Goal: Navigation & Orientation: Understand site structure

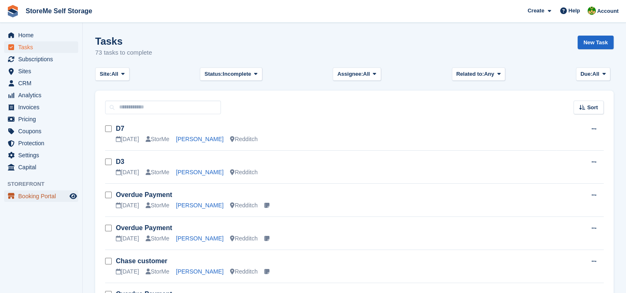
click at [46, 199] on span "Booking Portal" at bounding box center [43, 196] width 50 height 12
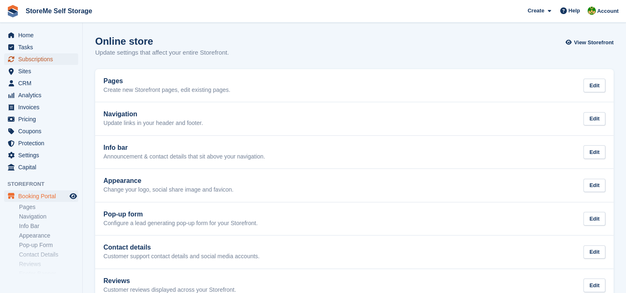
click at [38, 60] on span "Subscriptions" at bounding box center [43, 59] width 50 height 12
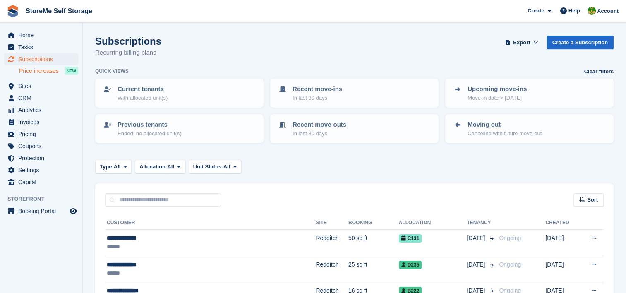
click at [46, 72] on span "Price increases" at bounding box center [39, 71] width 40 height 8
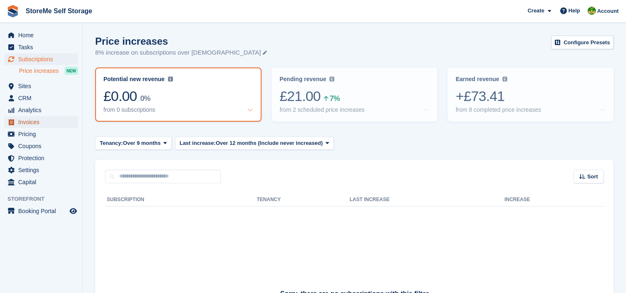
click at [46, 121] on span "Invoices" at bounding box center [43, 122] width 50 height 12
click at [36, 92] on span "CRM" at bounding box center [43, 98] width 50 height 12
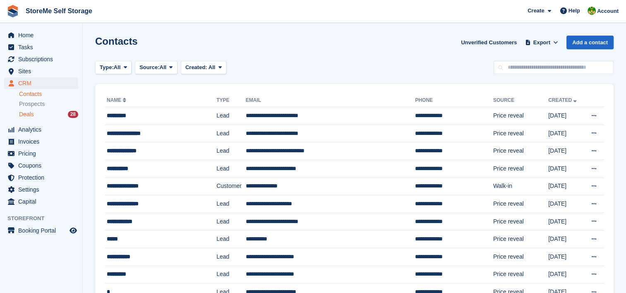
click at [35, 116] on div "Deals 28" at bounding box center [48, 114] width 59 height 8
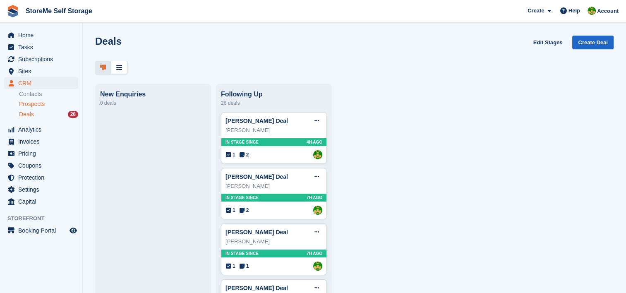
click at [46, 102] on div "Prospects" at bounding box center [48, 104] width 59 height 8
